Goal: Task Accomplishment & Management: Manage account settings

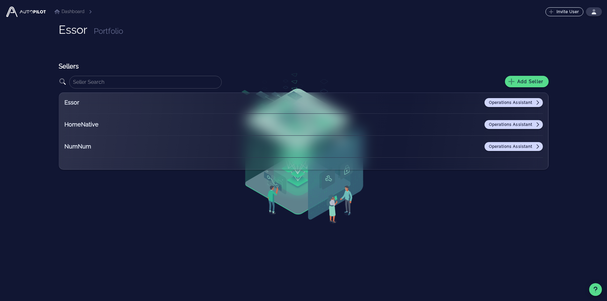
click at [374, 20] on div "Dashboard Invite User ⬆️ Upgrade Your Plan Upgrade to a paid plan to unlock the…" at bounding box center [303, 11] width 596 height 23
click at [528, 79] on span "Add Seller" at bounding box center [526, 82] width 33 height 6
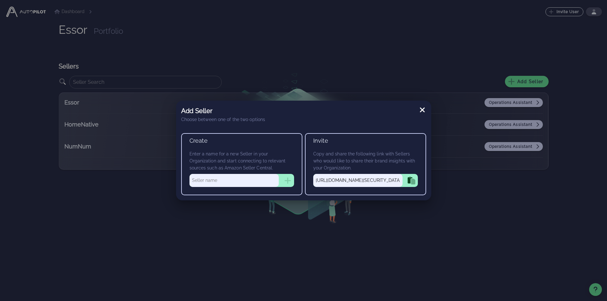
click at [208, 182] on input "text" at bounding box center [233, 180] width 89 height 13
type input "HomeHero"
drag, startPoint x: 287, startPoint y: 179, endPoint x: 287, endPoint y: 184, distance: 4.5
click at [287, 179] on icon "button" at bounding box center [287, 181] width 6 height 6
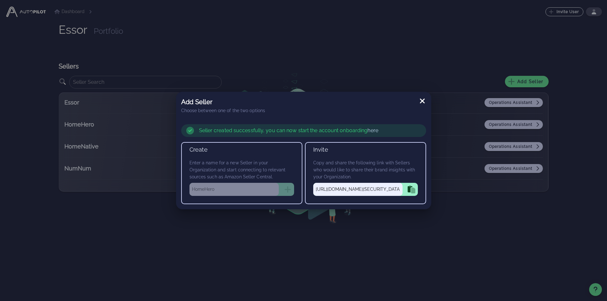
click at [425, 102] on icon at bounding box center [422, 101] width 8 height 8
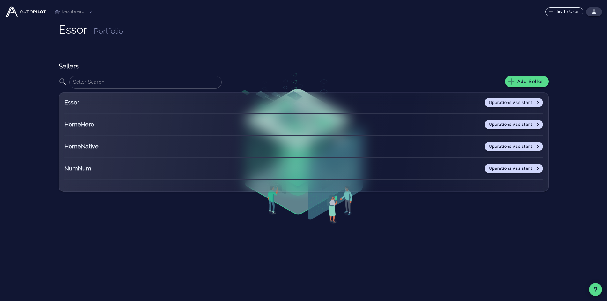
click at [167, 248] on div "Essor Portfolio Sellers ​ Add Seller Essor Operations Assistant HomeHero Operat…" at bounding box center [304, 162] width 490 height 279
click at [526, 123] on span "Operations Assistant" at bounding box center [513, 124] width 50 height 5
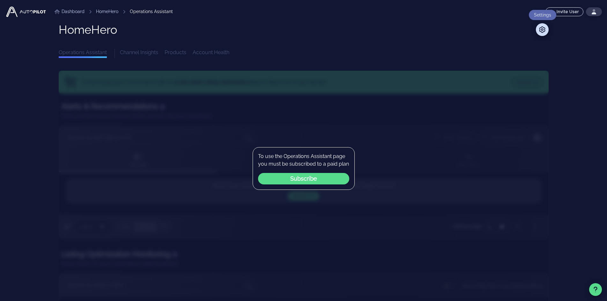
drag, startPoint x: 539, startPoint y: 29, endPoint x: 540, endPoint y: 33, distance: 4.9
click at [539, 29] on icon at bounding box center [542, 29] width 8 height 6
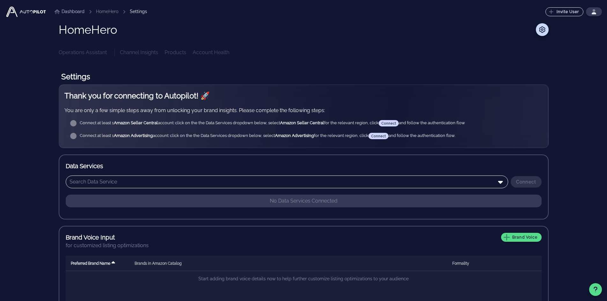
click at [289, 183] on input "text" at bounding box center [281, 182] width 425 height 10
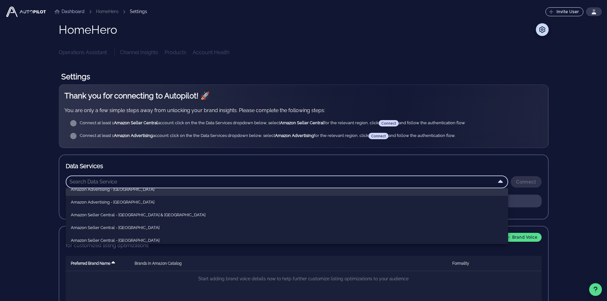
scroll to position [32, 0]
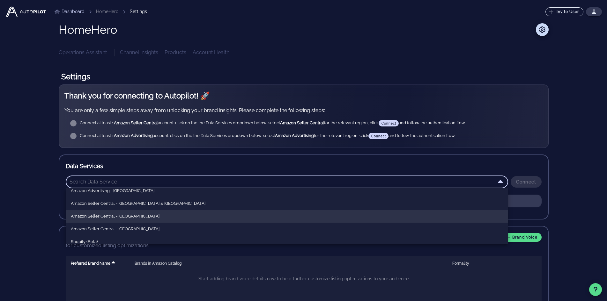
click at [128, 216] on div "Amazon Seller Central - [GEOGRAPHIC_DATA]" at bounding box center [287, 216] width 432 height 5
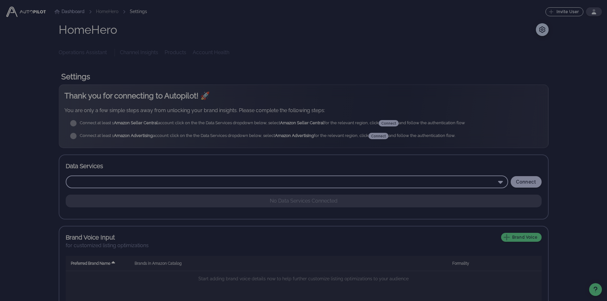
type input "Amazon Seller Central - [GEOGRAPHIC_DATA]"
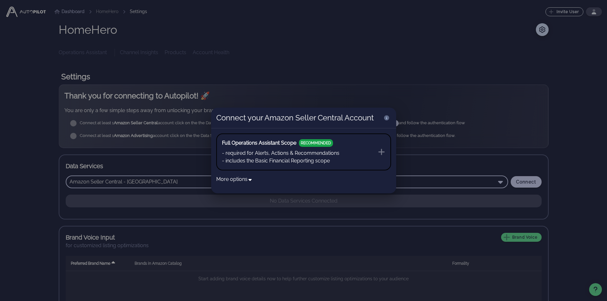
click at [352, 161] on button "Full Operations Assistant Scope RECOMMENDED - required for Alerts, Actions & Re…" at bounding box center [303, 152] width 175 height 37
click at [382, 151] on icon at bounding box center [381, 152] width 8 height 8
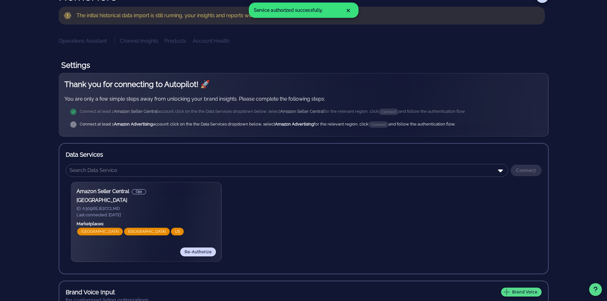
scroll to position [32, 0]
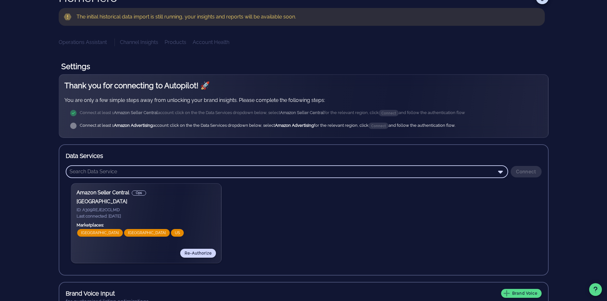
click at [421, 171] on input "text" at bounding box center [281, 172] width 425 height 10
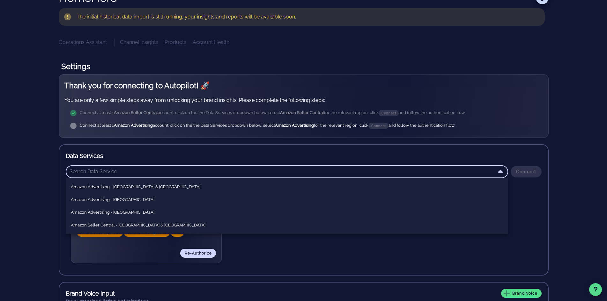
click at [107, 200] on div "Amazon Advertising - [GEOGRAPHIC_DATA]" at bounding box center [287, 199] width 432 height 5
type input "Amazon Advertising - [GEOGRAPHIC_DATA]"
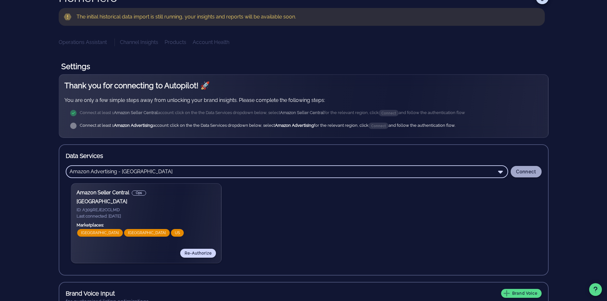
click at [530, 173] on span "Connect" at bounding box center [525, 171] width 21 height 5
